Goal: Contribute content: Add original content to the website for others to see

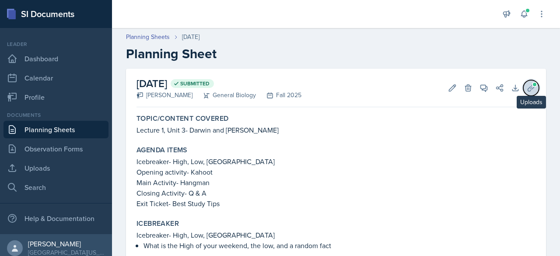
click at [527, 91] on icon at bounding box center [531, 88] width 9 height 9
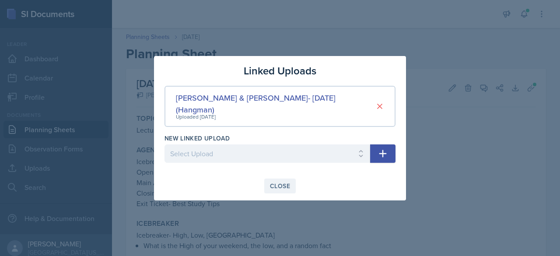
click at [277, 182] on div "Close" at bounding box center [280, 185] width 20 height 7
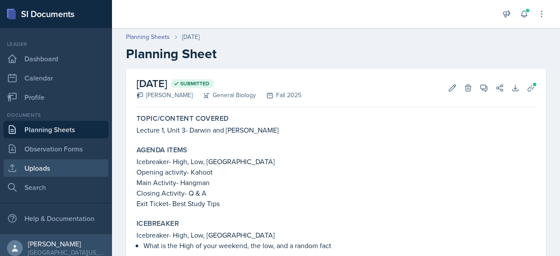
click at [50, 170] on link "Uploads" at bounding box center [55, 167] width 105 height 17
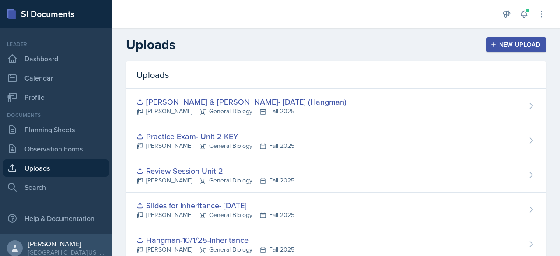
click at [493, 43] on div "New Upload" at bounding box center [516, 44] width 49 height 7
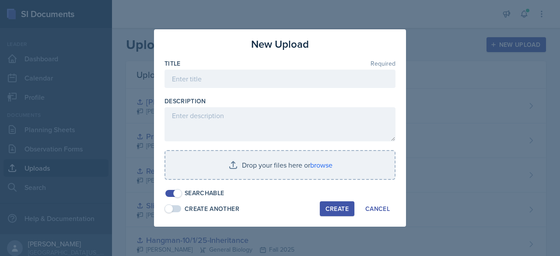
click at [273, 70] on div "Title Required" at bounding box center [279, 78] width 231 height 38
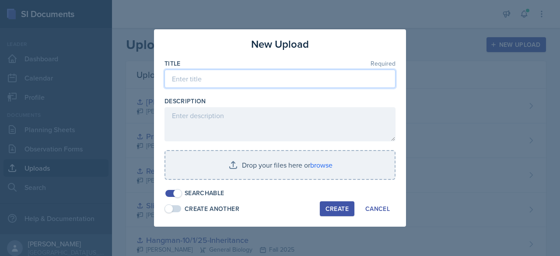
click at [279, 79] on input at bounding box center [279, 79] width 231 height 18
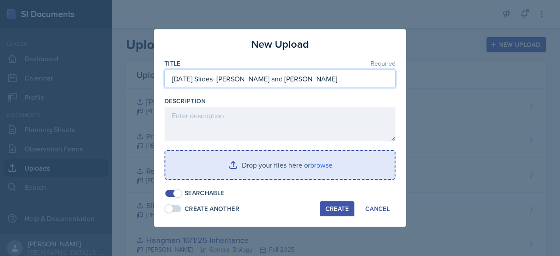
type input "[DATE] Slides- [PERSON_NAME] and [PERSON_NAME]"
click at [255, 163] on input "file" at bounding box center [279, 165] width 229 height 28
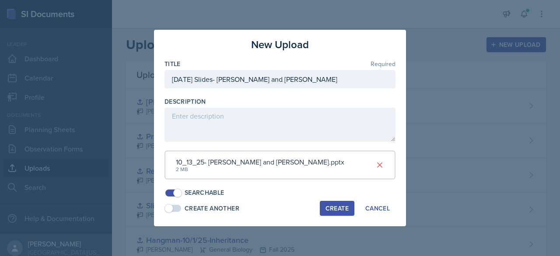
click at [335, 210] on div "Create" at bounding box center [336, 208] width 23 height 7
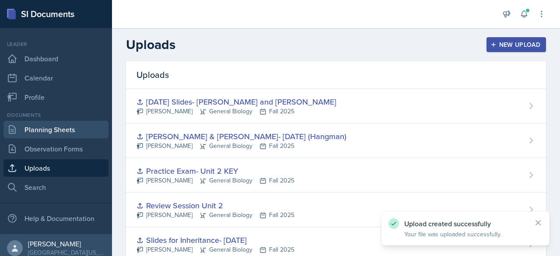
click at [57, 126] on link "Planning Sheets" at bounding box center [55, 129] width 105 height 17
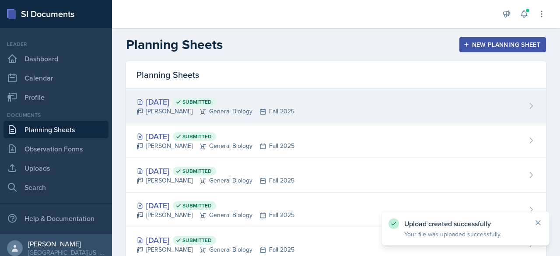
click at [212, 103] on span "Submitted" at bounding box center [196, 101] width 29 height 7
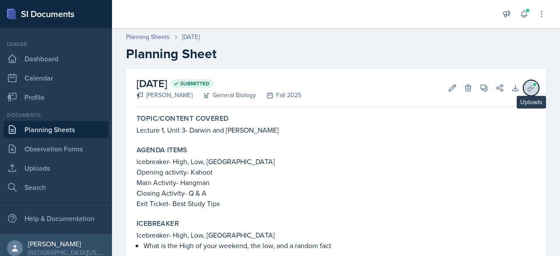
click at [528, 90] on button "Uploads" at bounding box center [531, 88] width 16 height 16
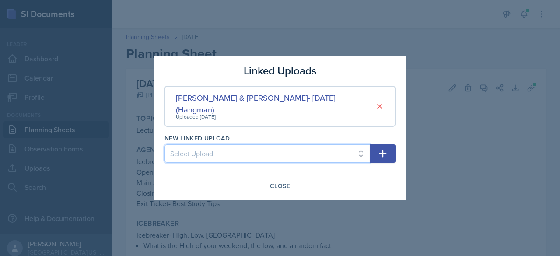
click at [331, 148] on select "Select Upload Main Activity- Speedy Q&A [DATE] Slides- [DATE] [DATE]- You Teach…" at bounding box center [267, 153] width 206 height 18
select select "1cf62307-9960-432f-8eb9-598c08047a39"
click at [164, 144] on select "Select Upload Main Activity- Speedy Q&A [DATE] Slides- [DATE] [DATE]- You Teach…" at bounding box center [267, 153] width 206 height 18
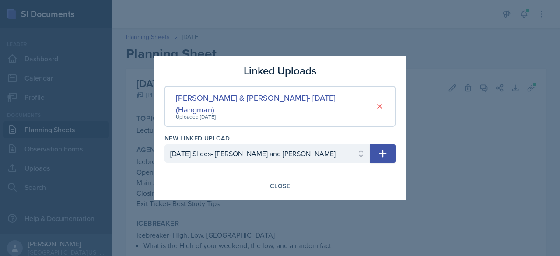
click at [380, 150] on icon "button" at bounding box center [382, 153] width 10 height 10
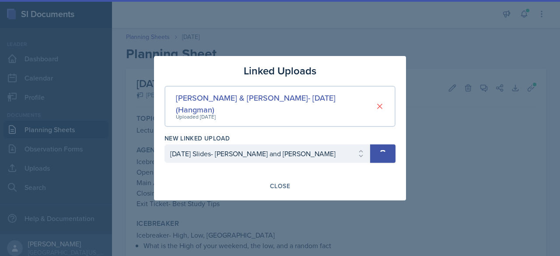
select select
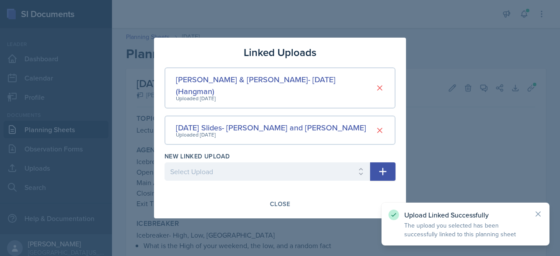
click at [476, 77] on div at bounding box center [280, 128] width 560 height 256
